Goal: Task Accomplishment & Management: Use online tool/utility

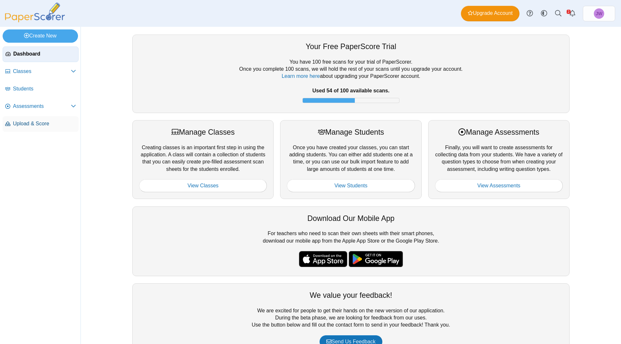
click at [35, 127] on link "Upload & Score" at bounding box center [41, 124] width 76 height 16
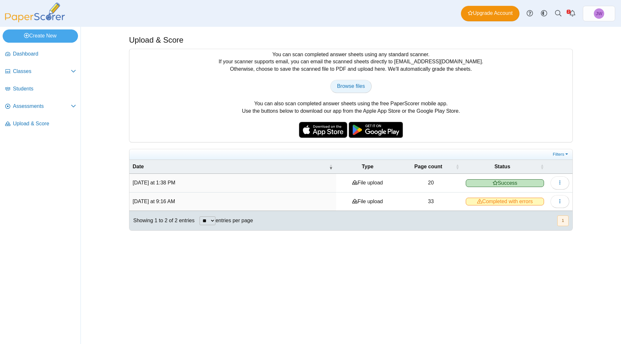
click at [339, 92] on link "Browse files" at bounding box center [350, 86] width 41 height 13
type input "**********"
